Goal: Task Accomplishment & Management: Manage account settings

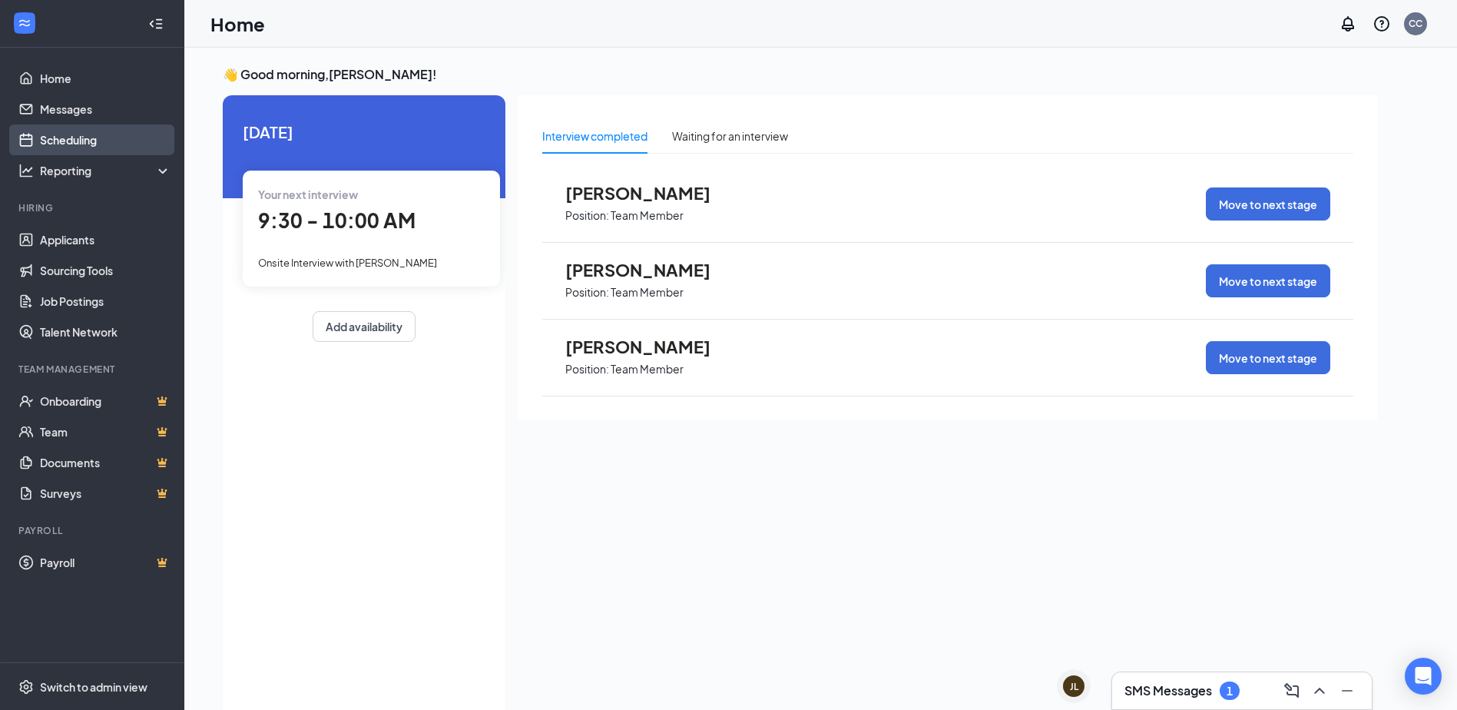
click at [78, 138] on link "Scheduling" at bounding box center [105, 139] width 131 height 31
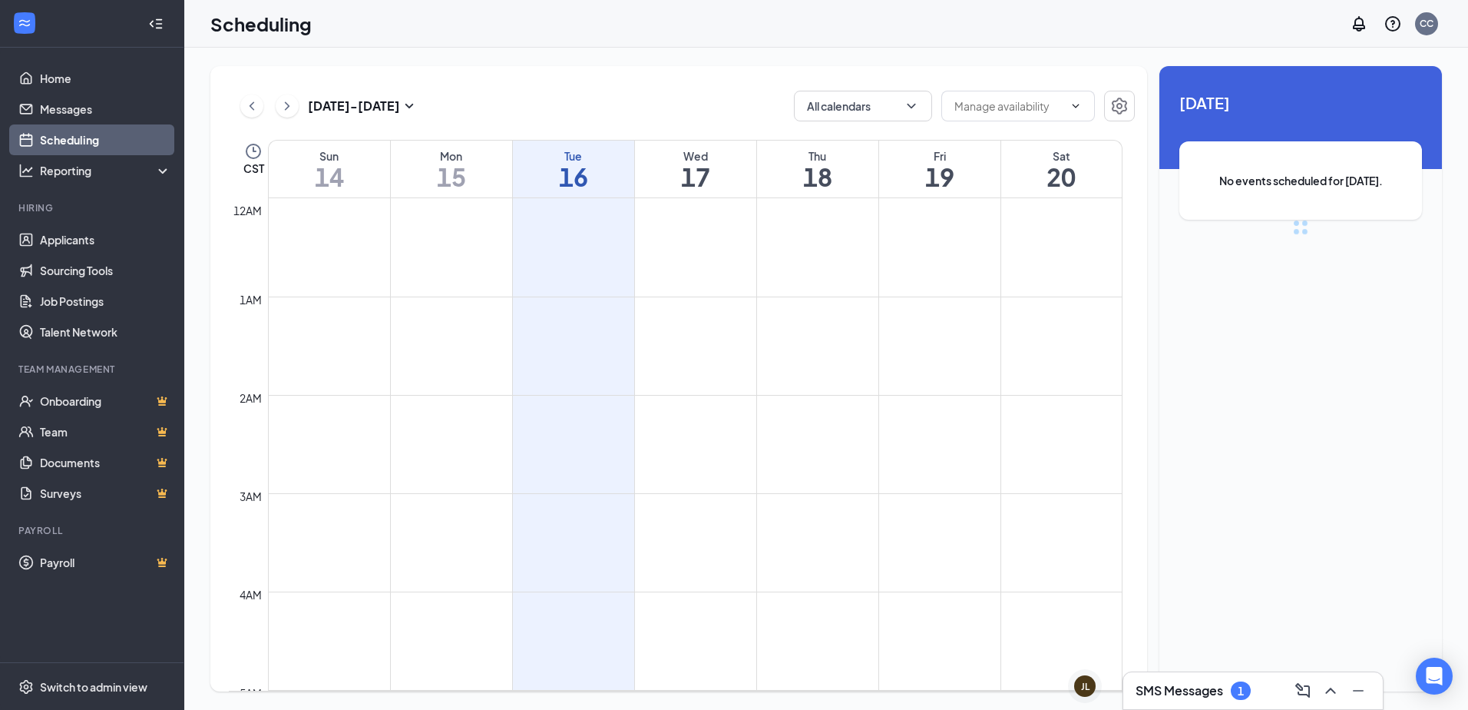
scroll to position [755, 0]
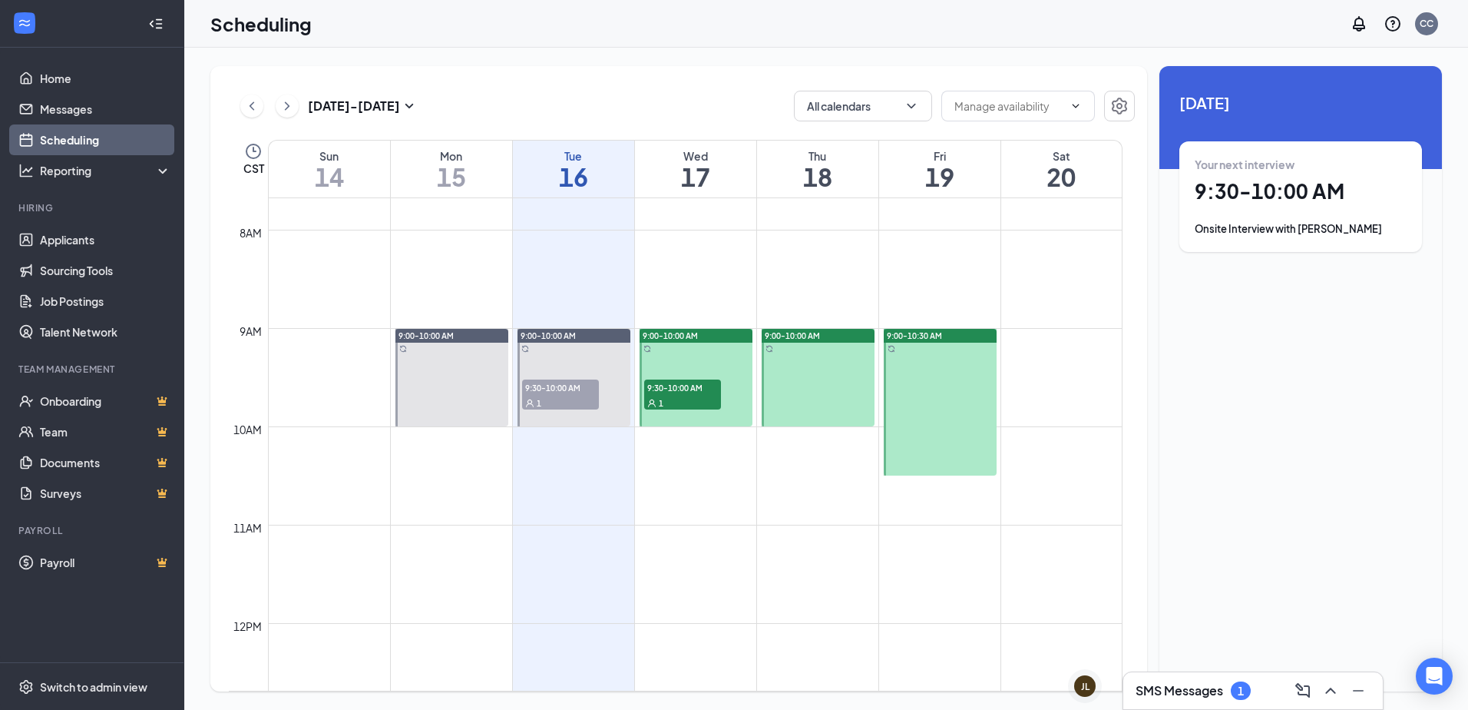
click at [682, 336] on span "9:00-10:00 AM" at bounding box center [670, 335] width 55 height 11
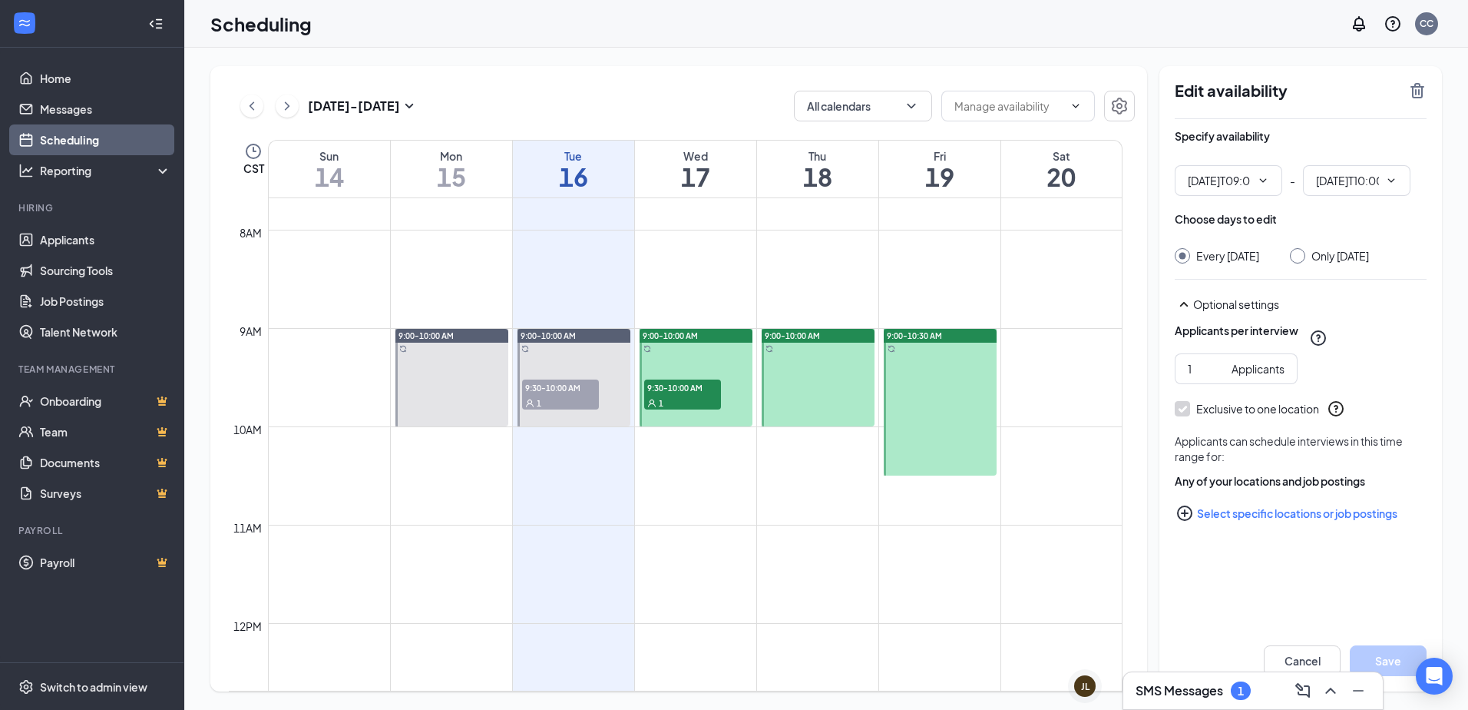
type input "09:00 AM"
type input "10:00 AM"
click at [1414, 88] on icon "TrashOutline" at bounding box center [1417, 90] width 18 height 18
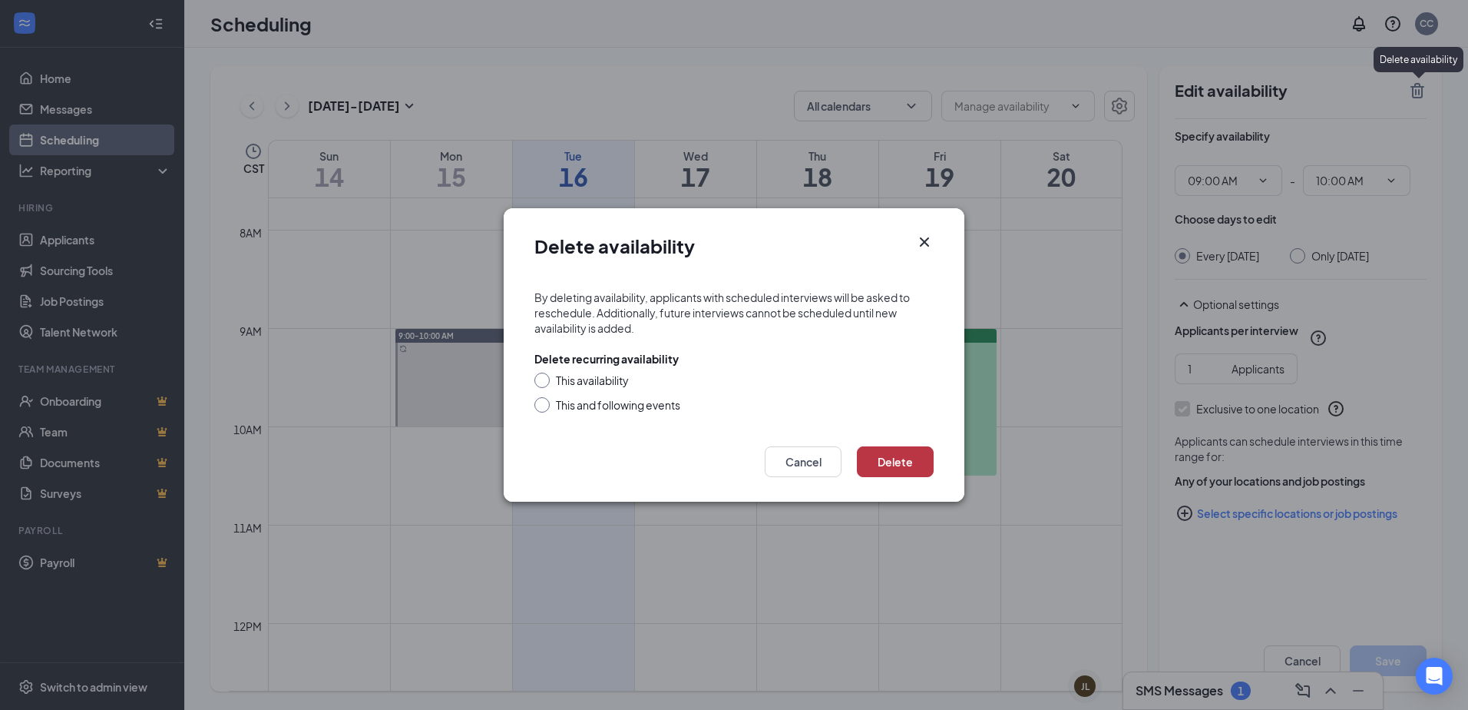
click at [895, 466] on button "Delete" at bounding box center [895, 461] width 77 height 31
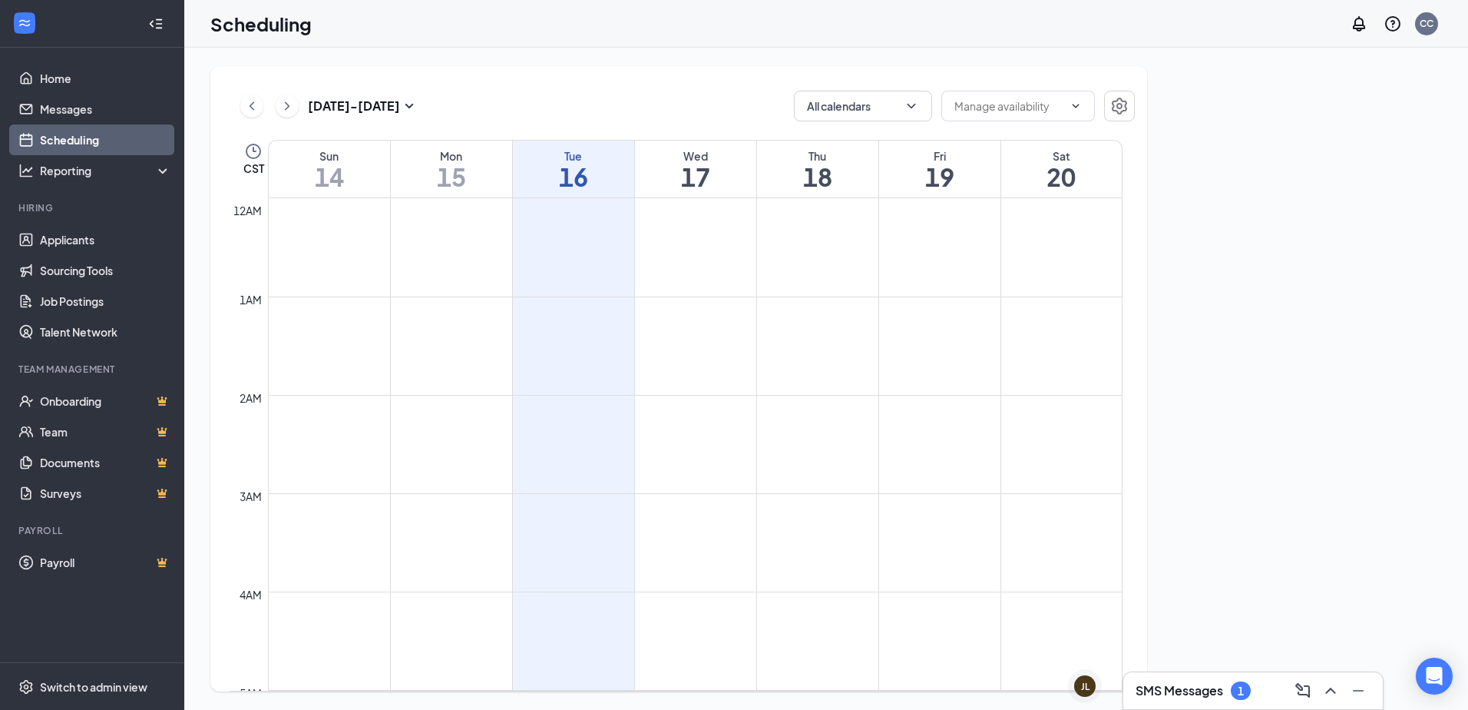
scroll to position [755, 0]
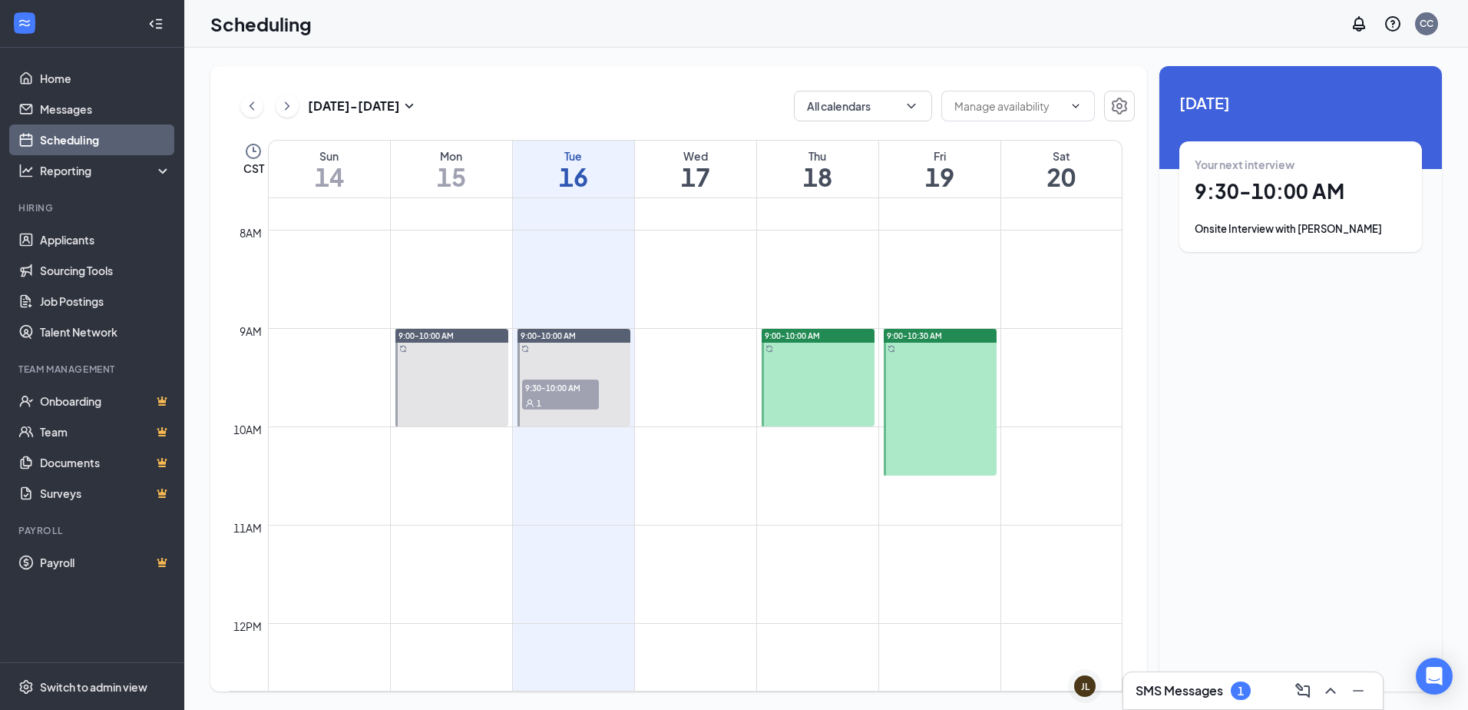
drag, startPoint x: 809, startPoint y: 331, endPoint x: 796, endPoint y: 332, distance: 13.1
click at [759, 365] on link "9:00-10:00 AM" at bounding box center [817, 377] width 117 height 98
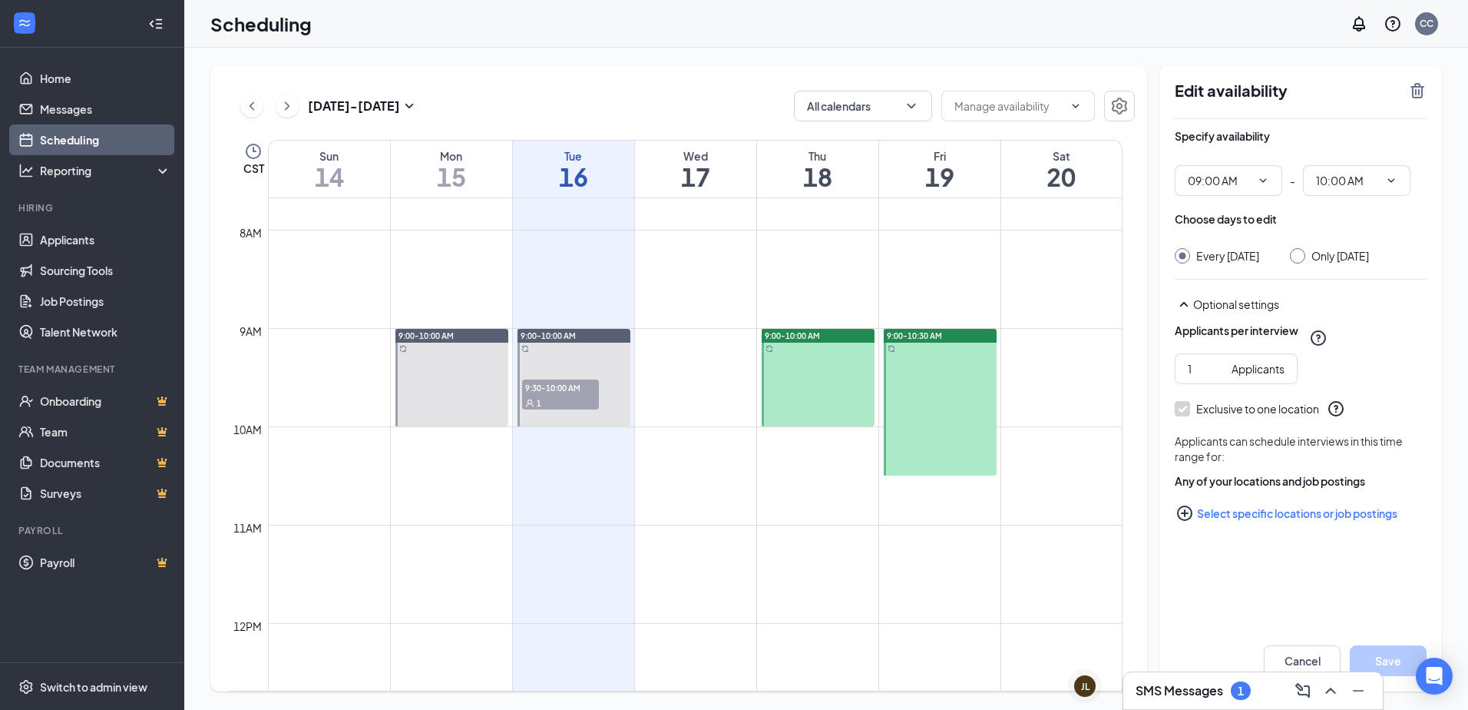
click at [796, 332] on link "9:00-10:00 AM" at bounding box center [817, 377] width 117 height 98
click at [1418, 90] on icon "TrashOutline" at bounding box center [1417, 90] width 18 height 18
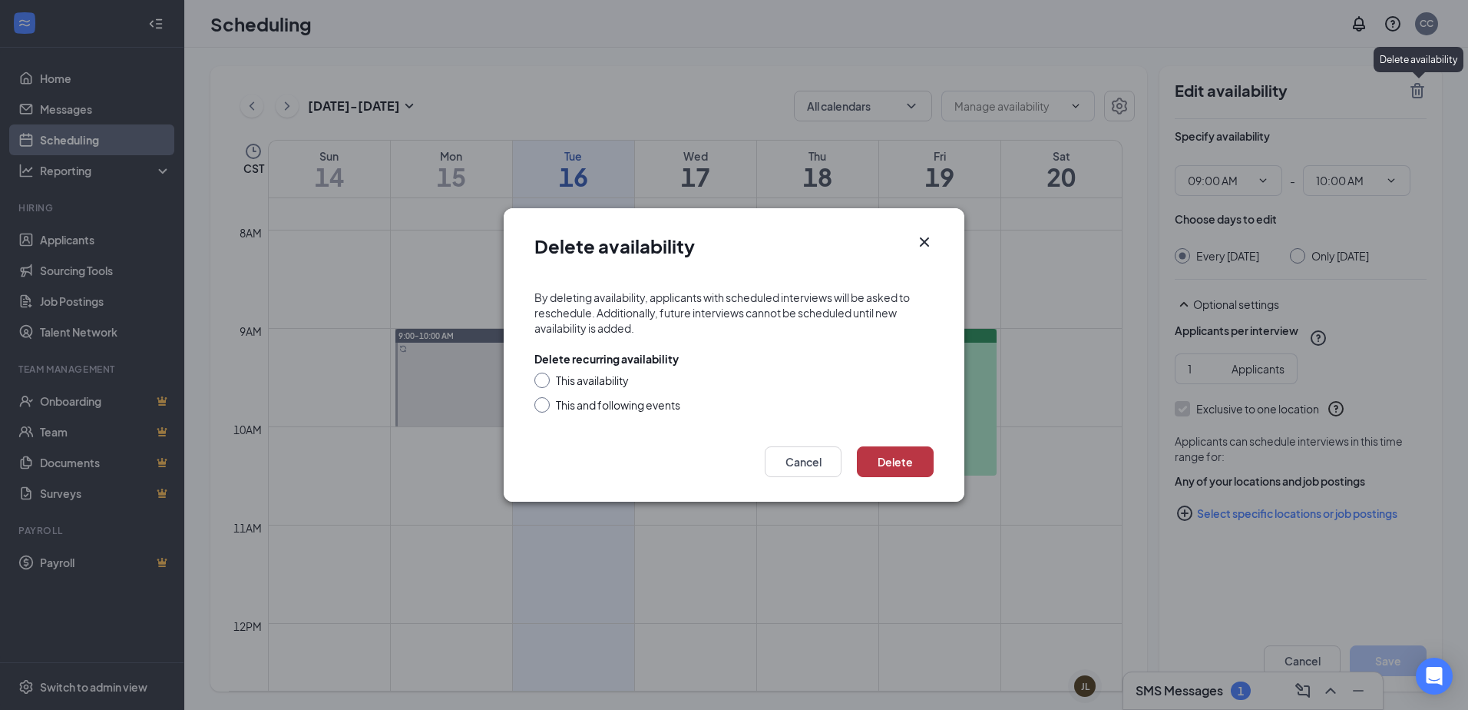
drag, startPoint x: 906, startPoint y: 461, endPoint x: 908, endPoint y: 452, distance: 8.8
click at [906, 459] on button "Delete" at bounding box center [895, 461] width 77 height 31
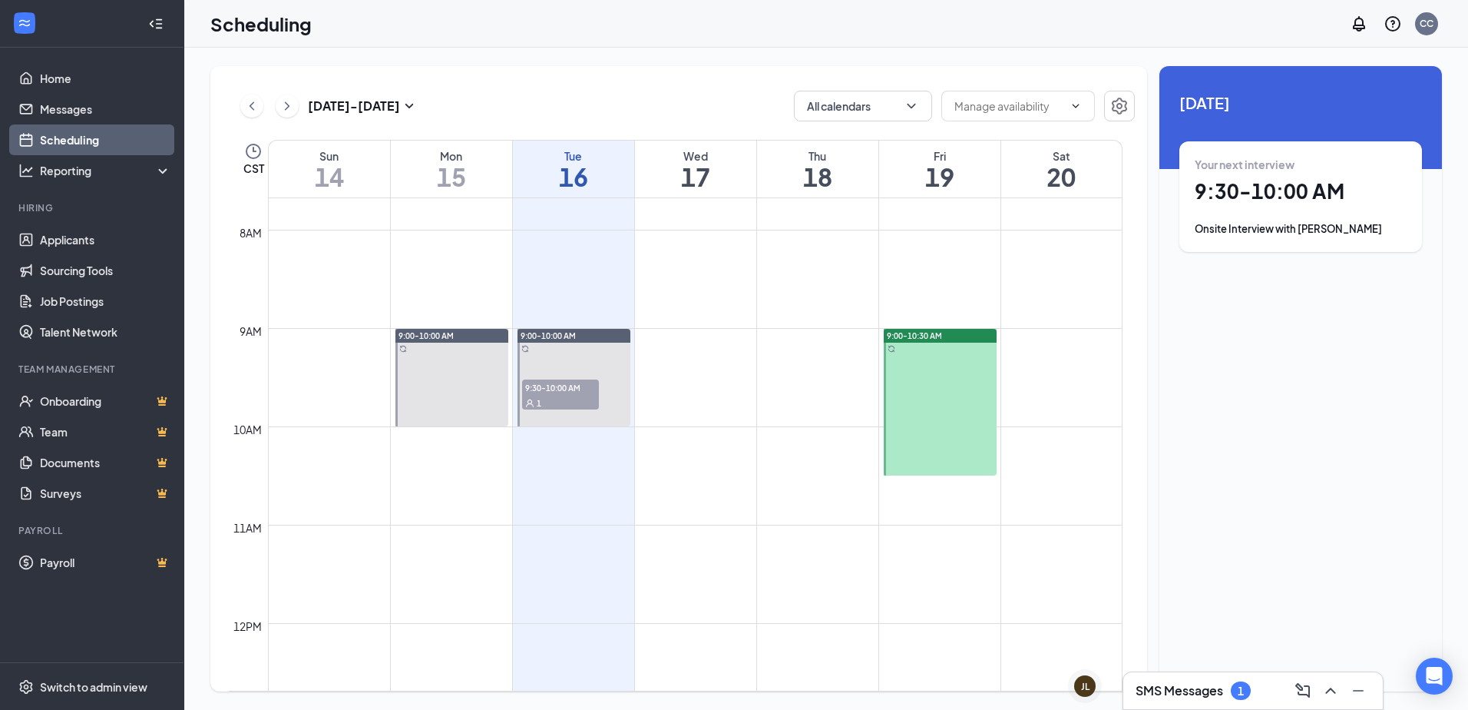
click at [942, 332] on div "9:00-10:30 AM" at bounding box center [940, 336] width 113 height 14
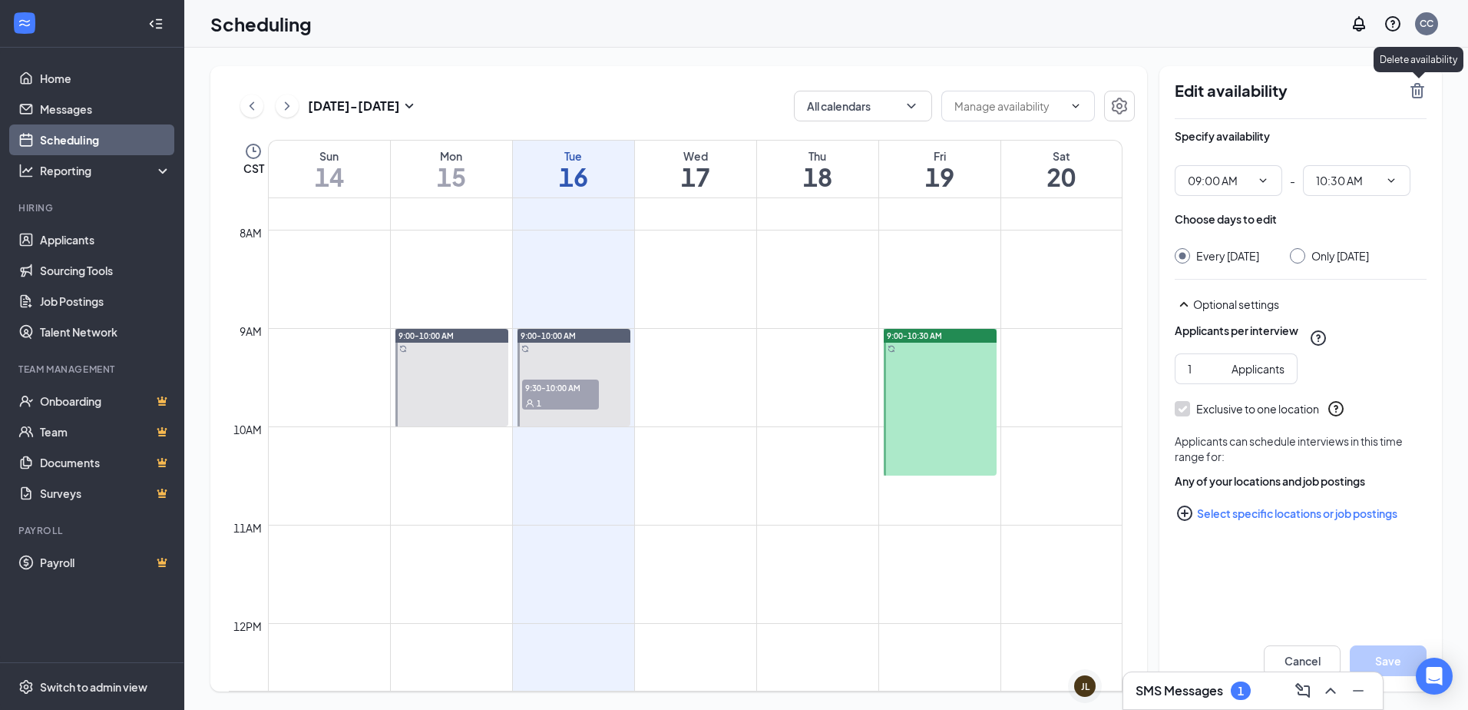
click at [1418, 88] on icon "TrashOutline" at bounding box center [1418, 90] width 14 height 15
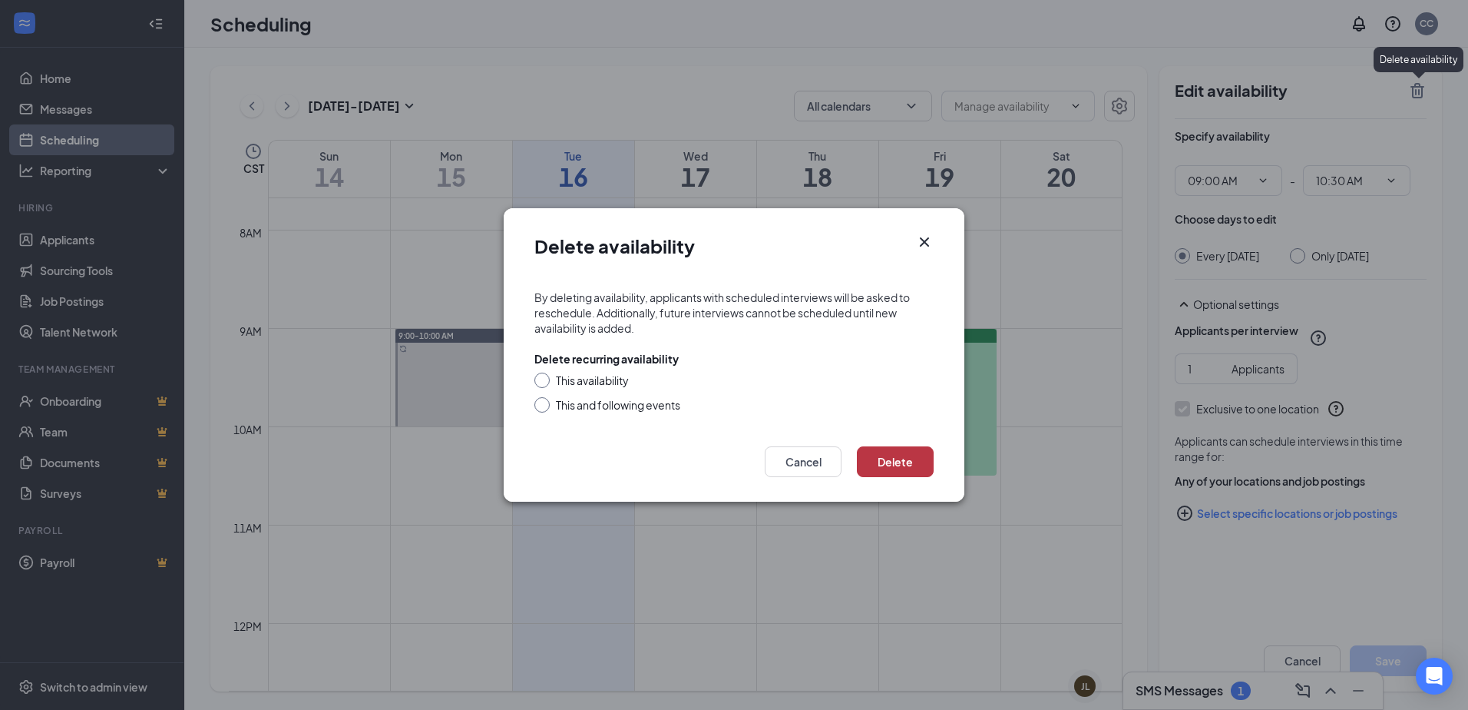
click at [899, 458] on button "Delete" at bounding box center [895, 461] width 77 height 31
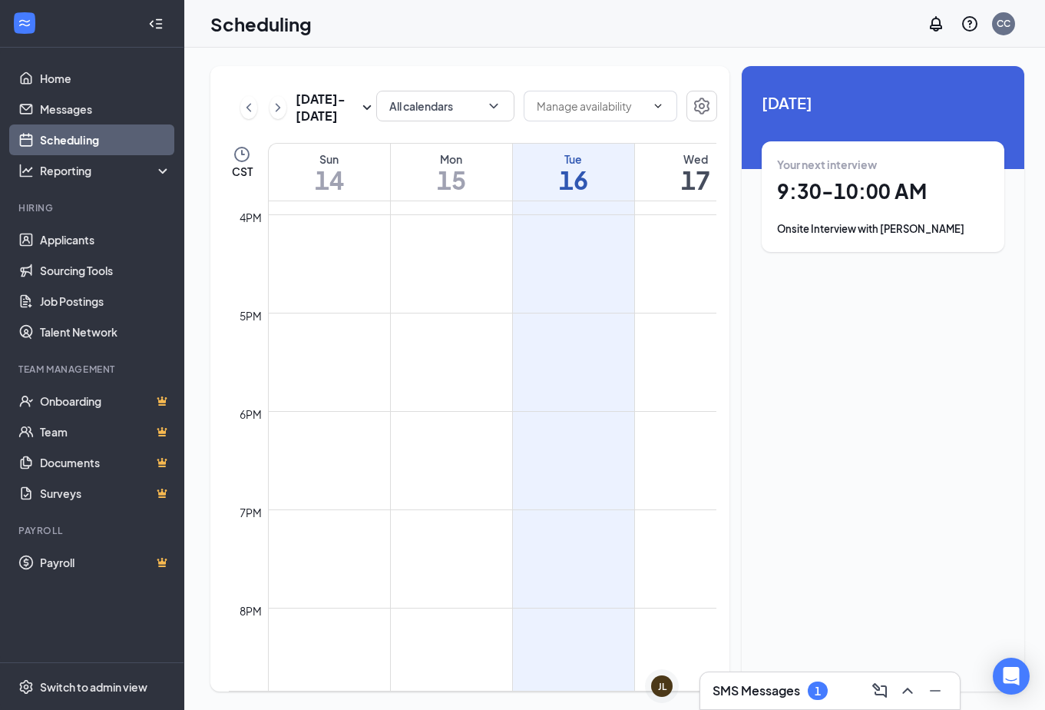
scroll to position [561, 0]
